Goal: Transaction & Acquisition: Purchase product/service

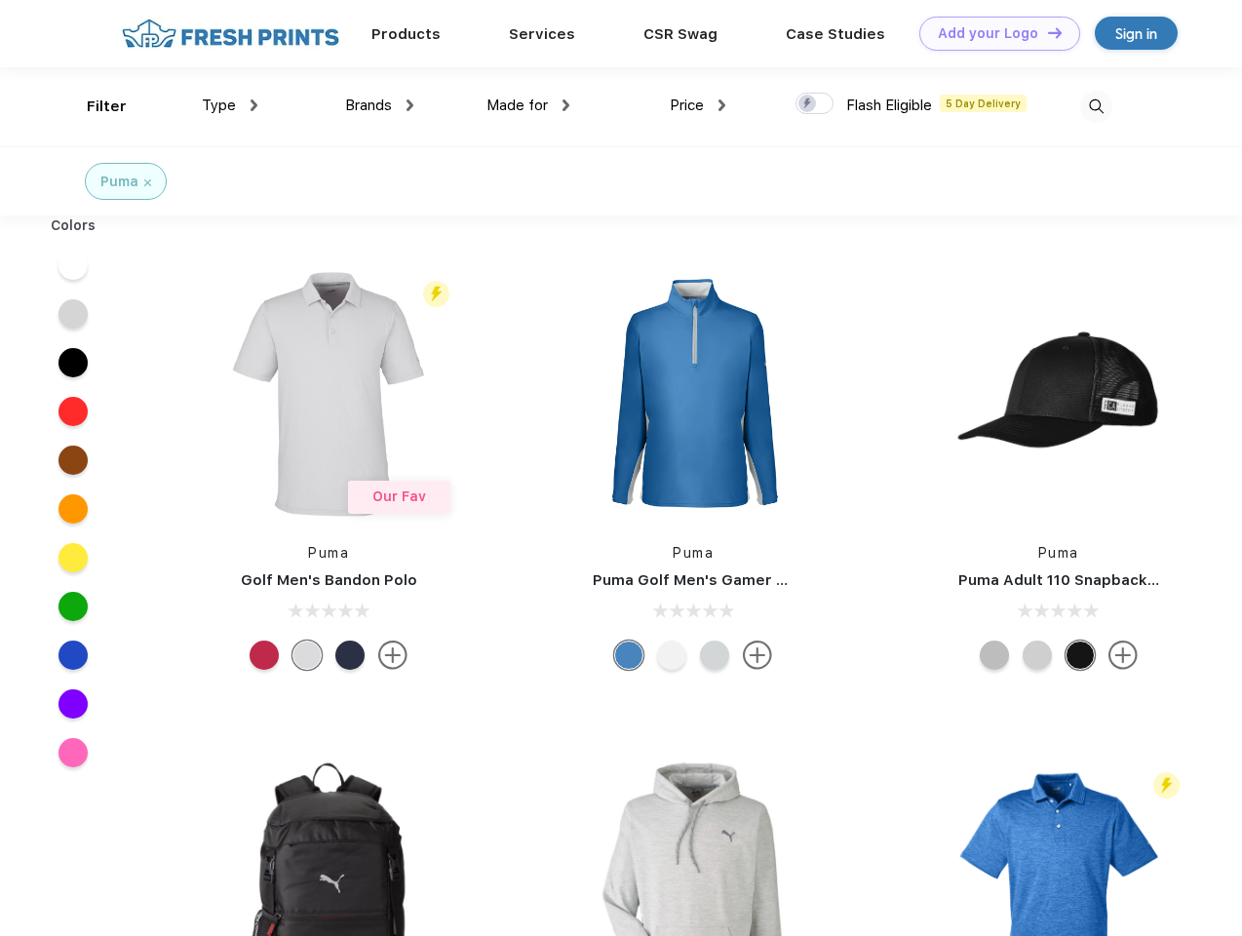
click at [992, 33] on link "Add your Logo Design Tool" at bounding box center [999, 34] width 161 height 34
click at [0, 0] on div "Design Tool" at bounding box center [0, 0] width 0 height 0
click at [1046, 32] on link "Add your Logo Design Tool" at bounding box center [999, 34] width 161 height 34
click at [94, 106] on div "Filter" at bounding box center [107, 107] width 40 height 22
click at [230, 105] on span "Type" at bounding box center [219, 105] width 34 height 18
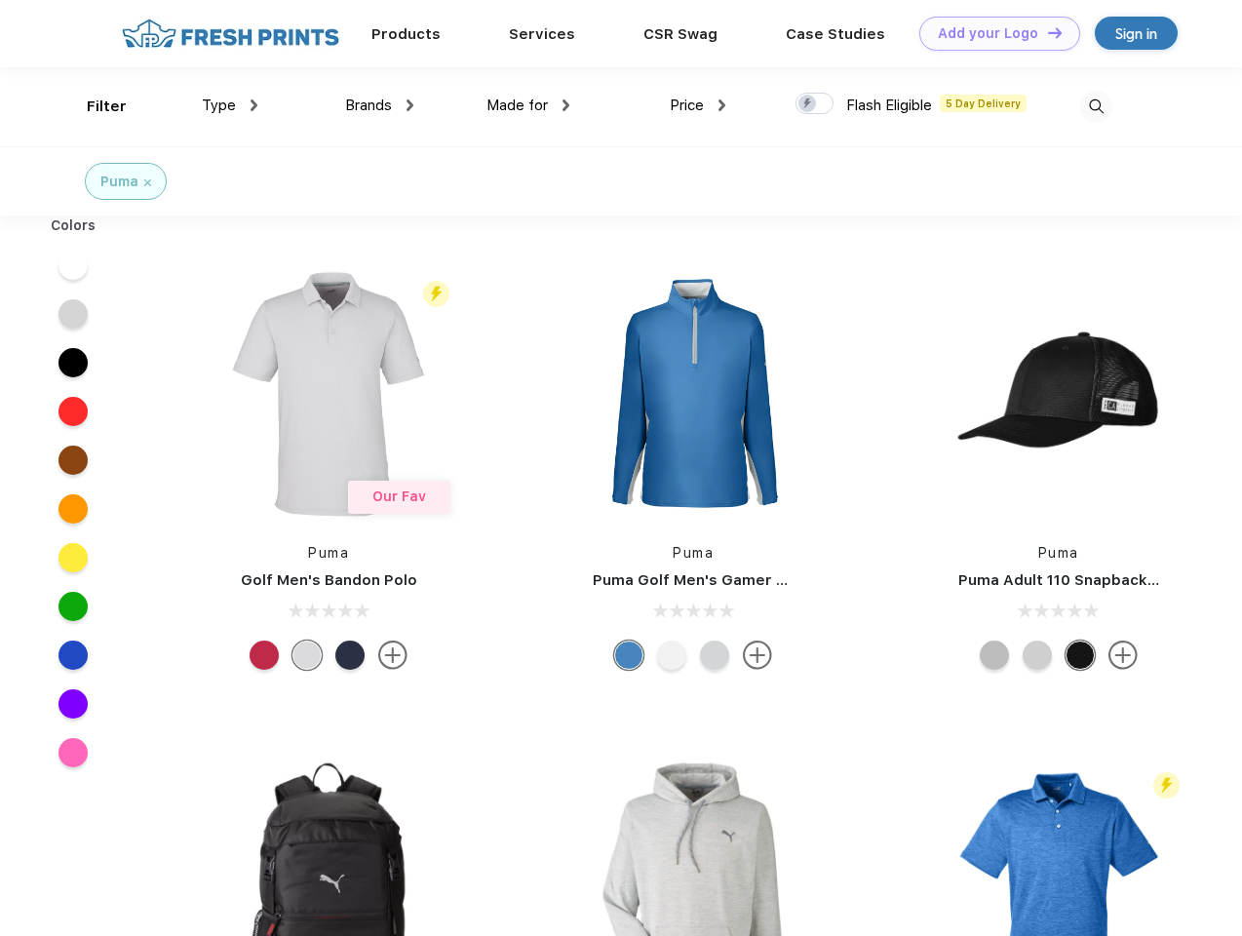
click at [379, 105] on span "Brands" at bounding box center [368, 105] width 47 height 18
click at [528, 105] on span "Made for" at bounding box center [516, 105] width 61 height 18
click at [698, 105] on span "Price" at bounding box center [687, 105] width 34 height 18
click at [815, 104] on div at bounding box center [814, 103] width 38 height 21
click at [808, 104] on input "checkbox" at bounding box center [801, 98] width 13 height 13
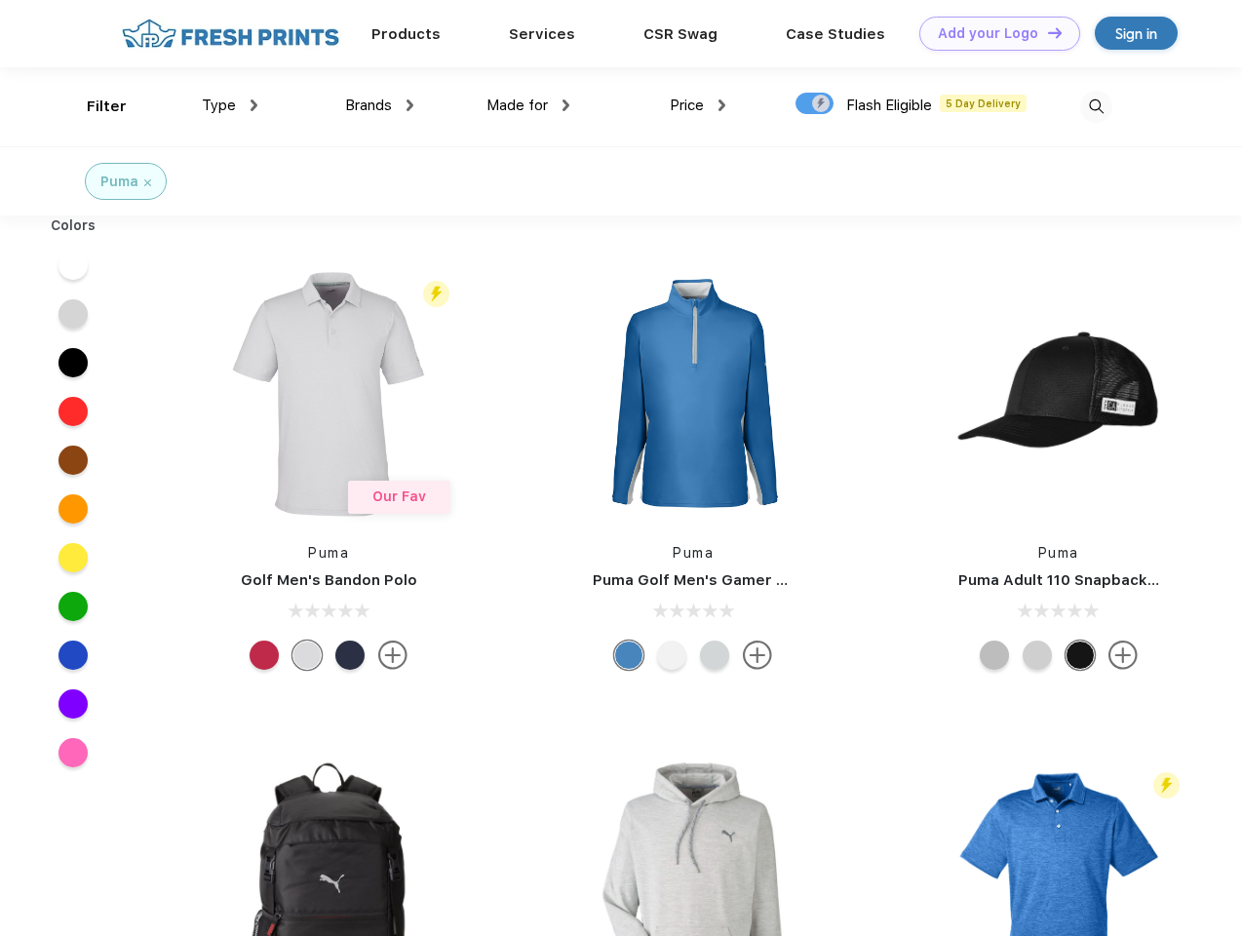
click at [1096, 106] on img at bounding box center [1096, 107] width 32 height 32
